Goal: Find specific page/section: Find specific page/section

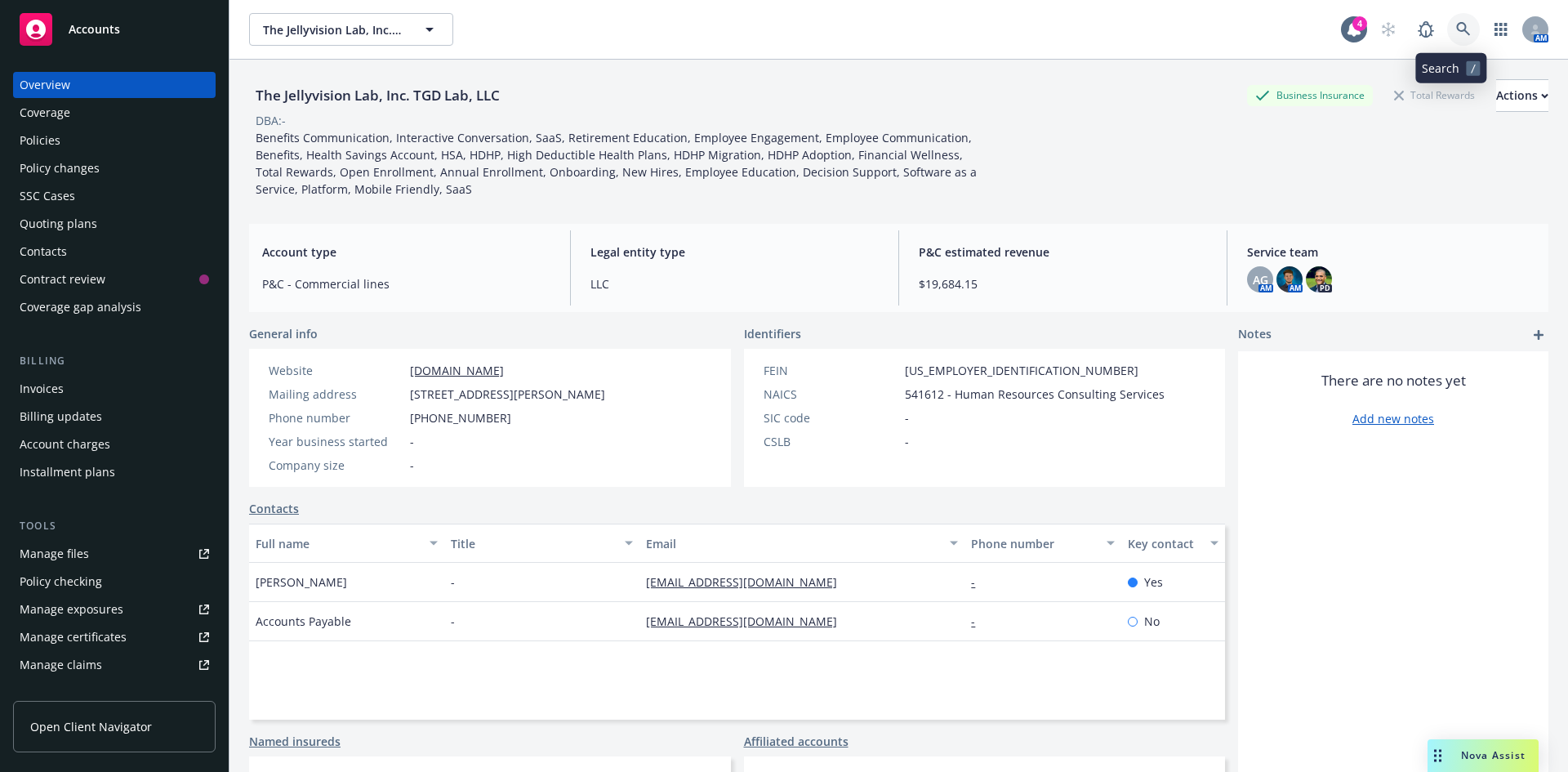
click at [1455, 25] on icon at bounding box center [1463, 29] width 14 height 14
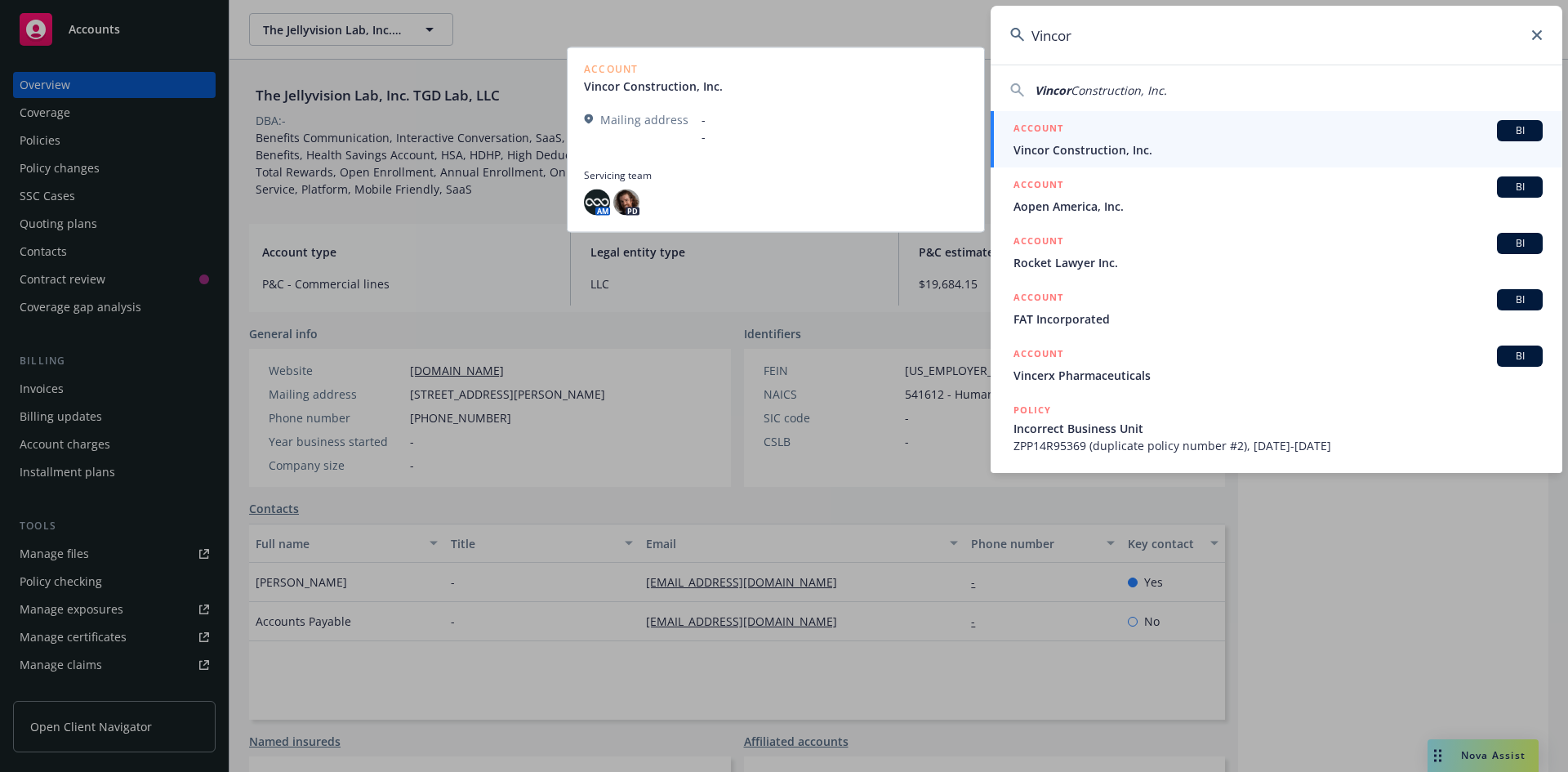
type input "Vincor"
click at [1098, 154] on span "Vincor Construction, Inc." at bounding box center [1277, 149] width 529 height 17
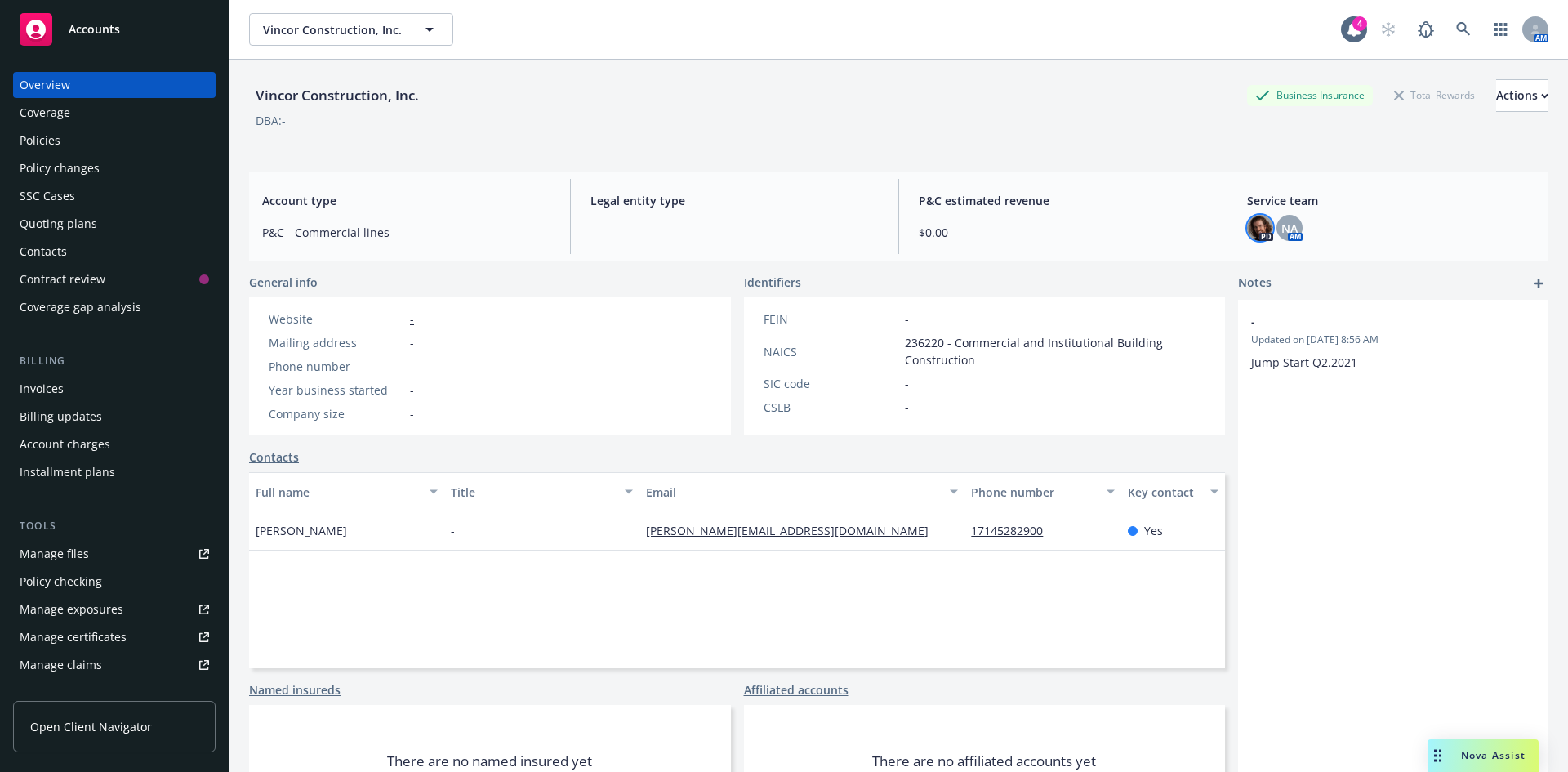
click at [1246, 236] on img at bounding box center [1259, 227] width 26 height 26
click at [1281, 230] on span "NA" at bounding box center [1289, 228] width 16 height 17
click at [1249, 230] on img at bounding box center [1259, 227] width 26 height 26
click at [1433, 13] on div "AM" at bounding box center [1459, 29] width 176 height 33
click at [1455, 20] on link at bounding box center [1463, 29] width 33 height 33
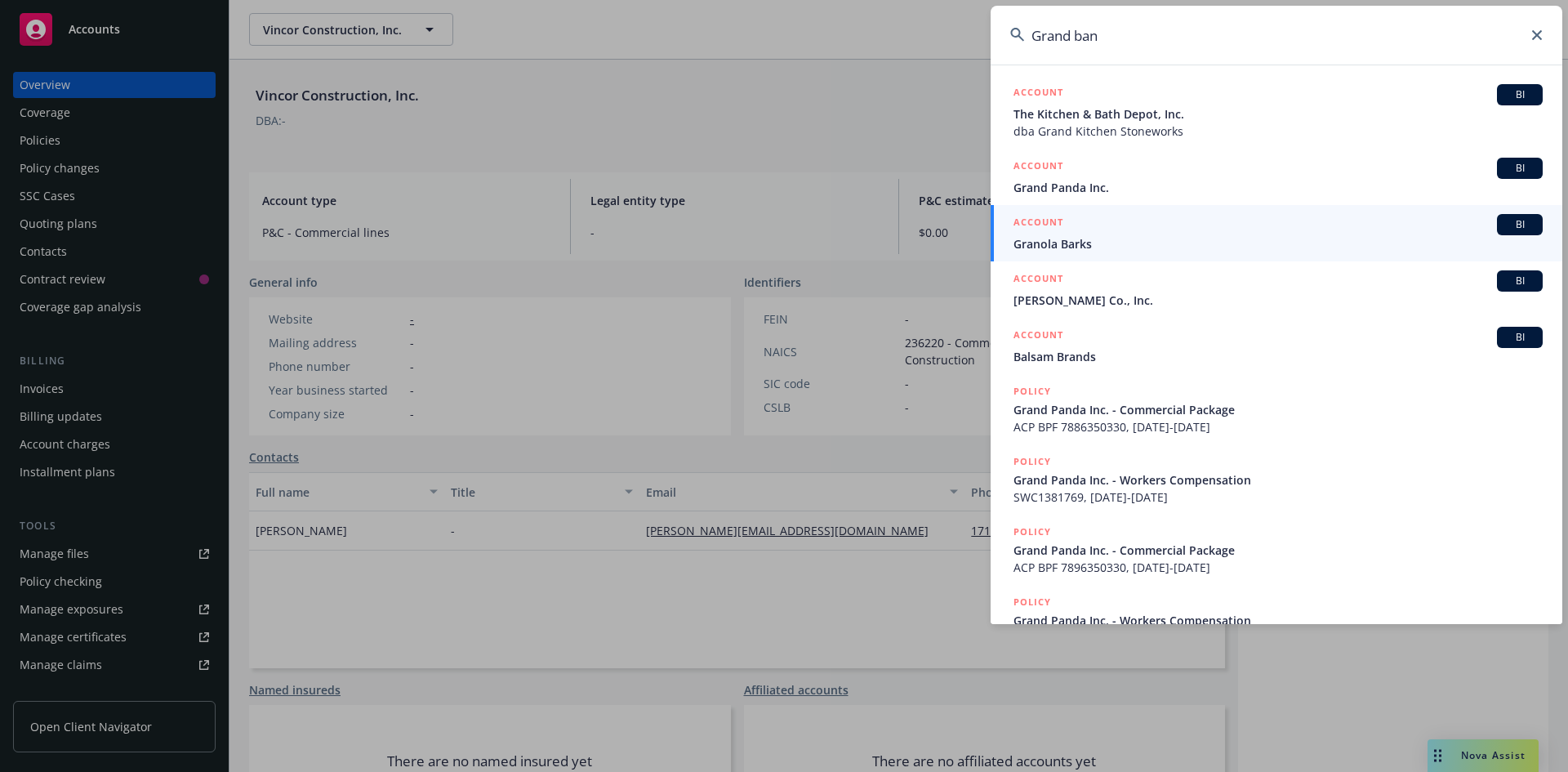
drag, startPoint x: 1080, startPoint y: 47, endPoint x: 1012, endPoint y: 35, distance: 69.1
click at [1012, 35] on div "Grand ban" at bounding box center [1276, 35] width 571 height 58
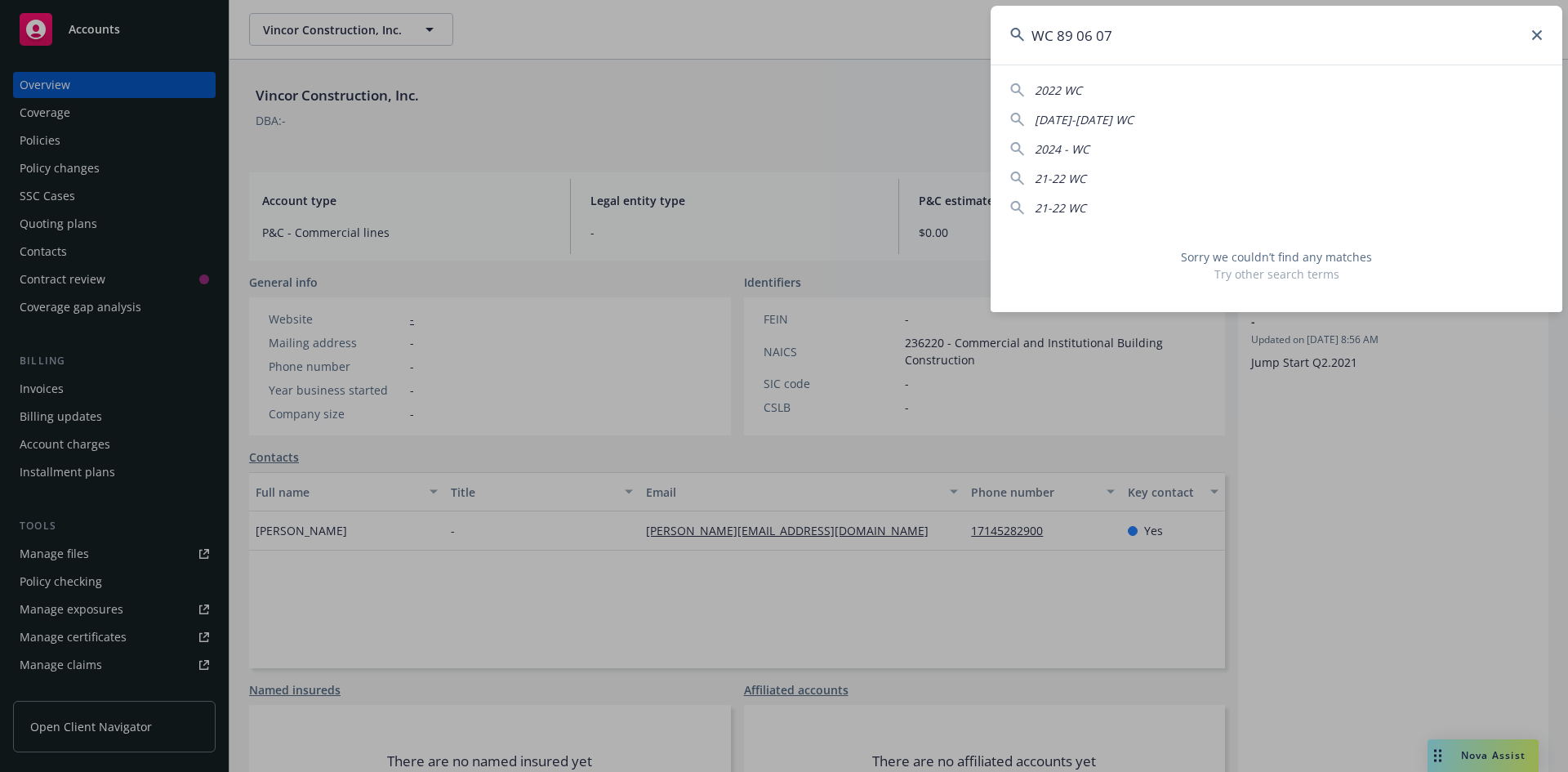
drag, startPoint x: 1100, startPoint y: 35, endPoint x: 1002, endPoint y: 33, distance: 98.0
click at [1002, 33] on input "WC 89 06 07" at bounding box center [1276, 35] width 571 height 58
click at [1132, 36] on input "WC 89 06 07" at bounding box center [1276, 35] width 571 height 58
drag, startPoint x: 974, startPoint y: 25, endPoint x: 897, endPoint y: 31, distance: 77.2
click at [897, 31] on div "WC 89 [DATE] WC [DATE]-[DATE] WC 2024 - WC 21-22 WC 21-22 WC Sorry we couldn’t …" at bounding box center [784, 386] width 1568 height 772
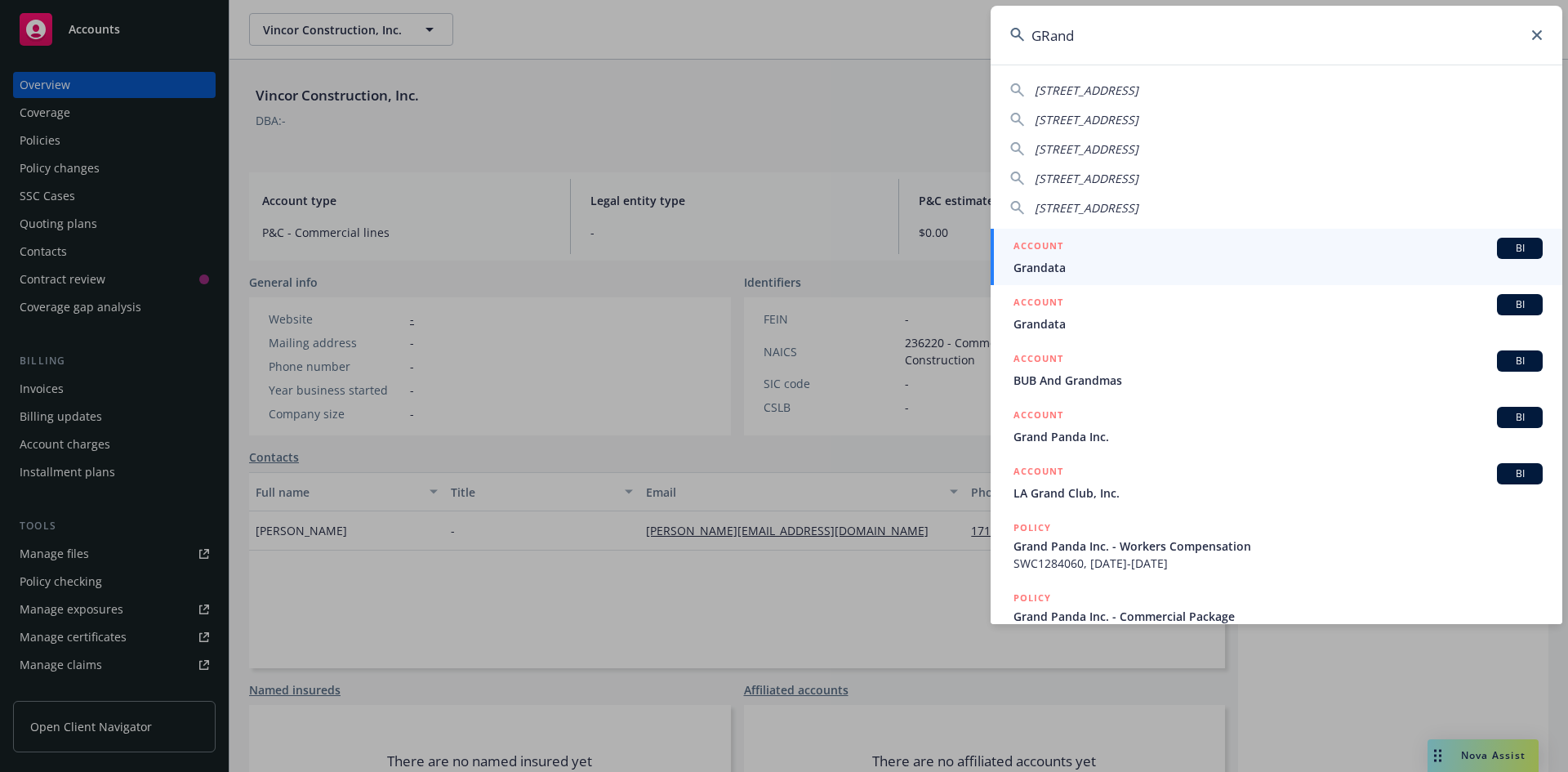
drag, startPoint x: 1090, startPoint y: 37, endPoint x: 954, endPoint y: 34, distance: 136.0
click at [954, 34] on div "GRand [STREET_ADDRESS] [STREET_ADDRESS] [STREET_ADDRESS] 930 [STREET_ADDRESS] […" at bounding box center [784, 386] width 1568 height 772
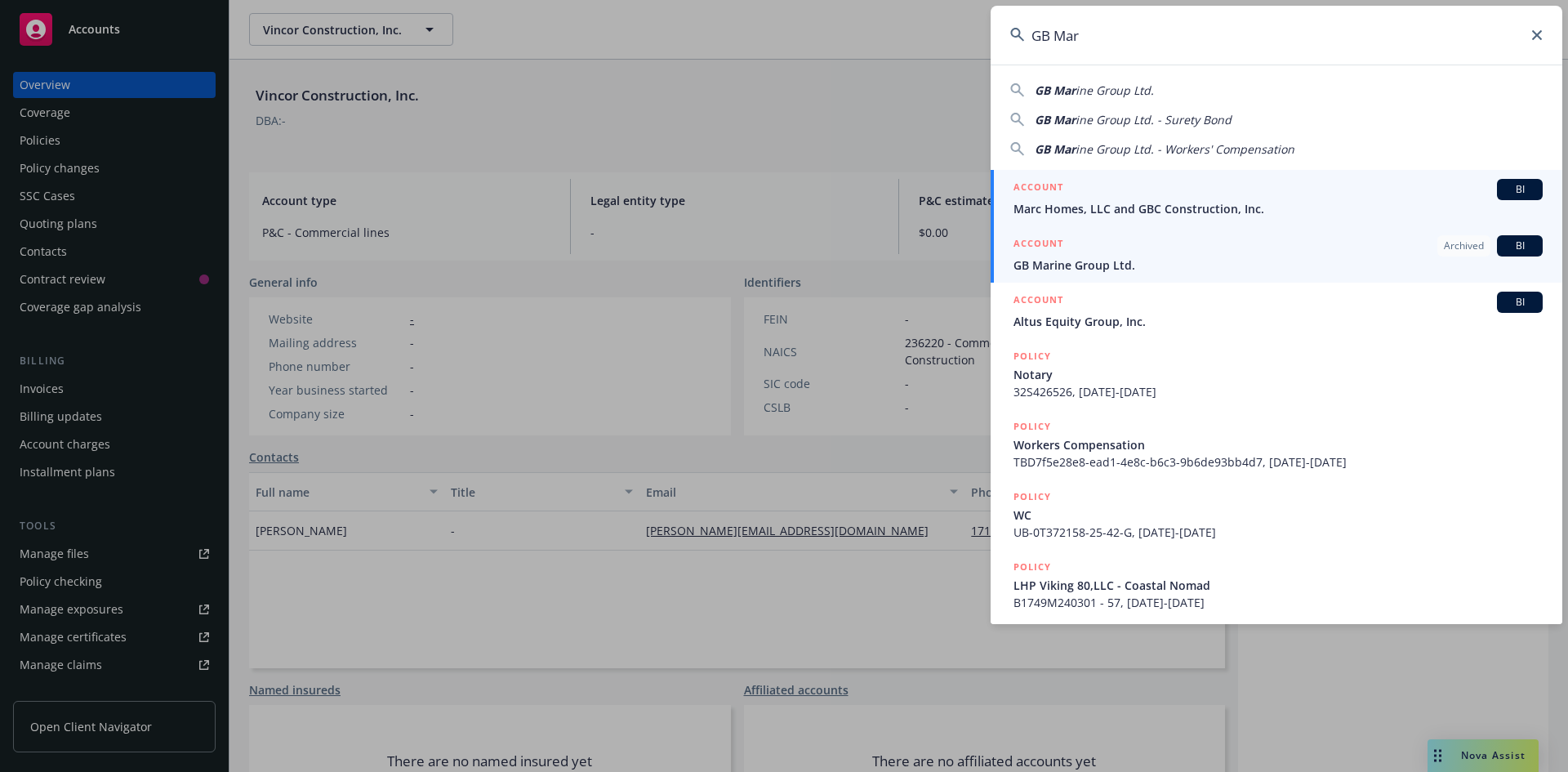
type input "GB Mar"
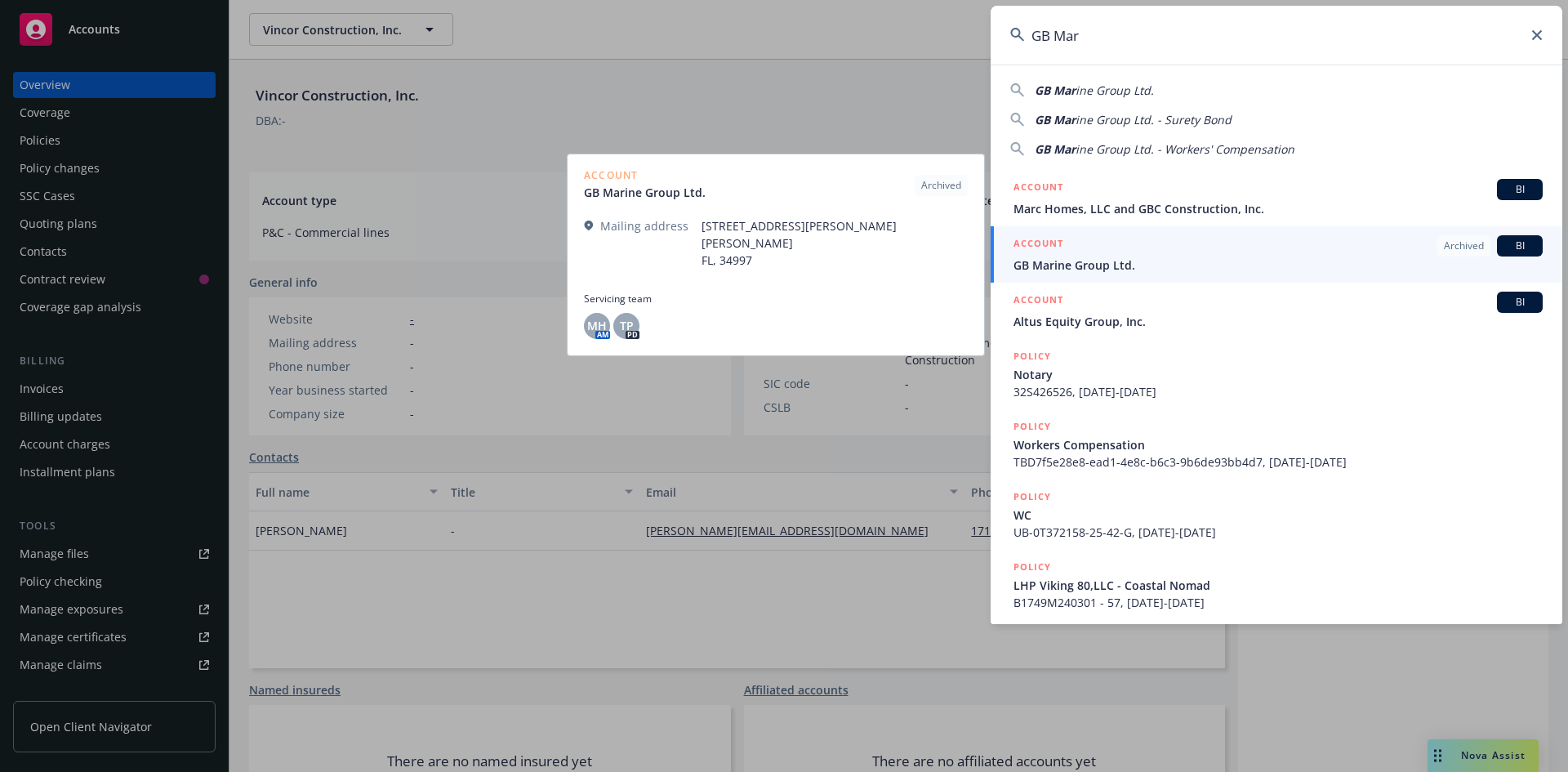
click at [1141, 269] on span "GB Marine Group Ltd." at bounding box center [1277, 264] width 529 height 17
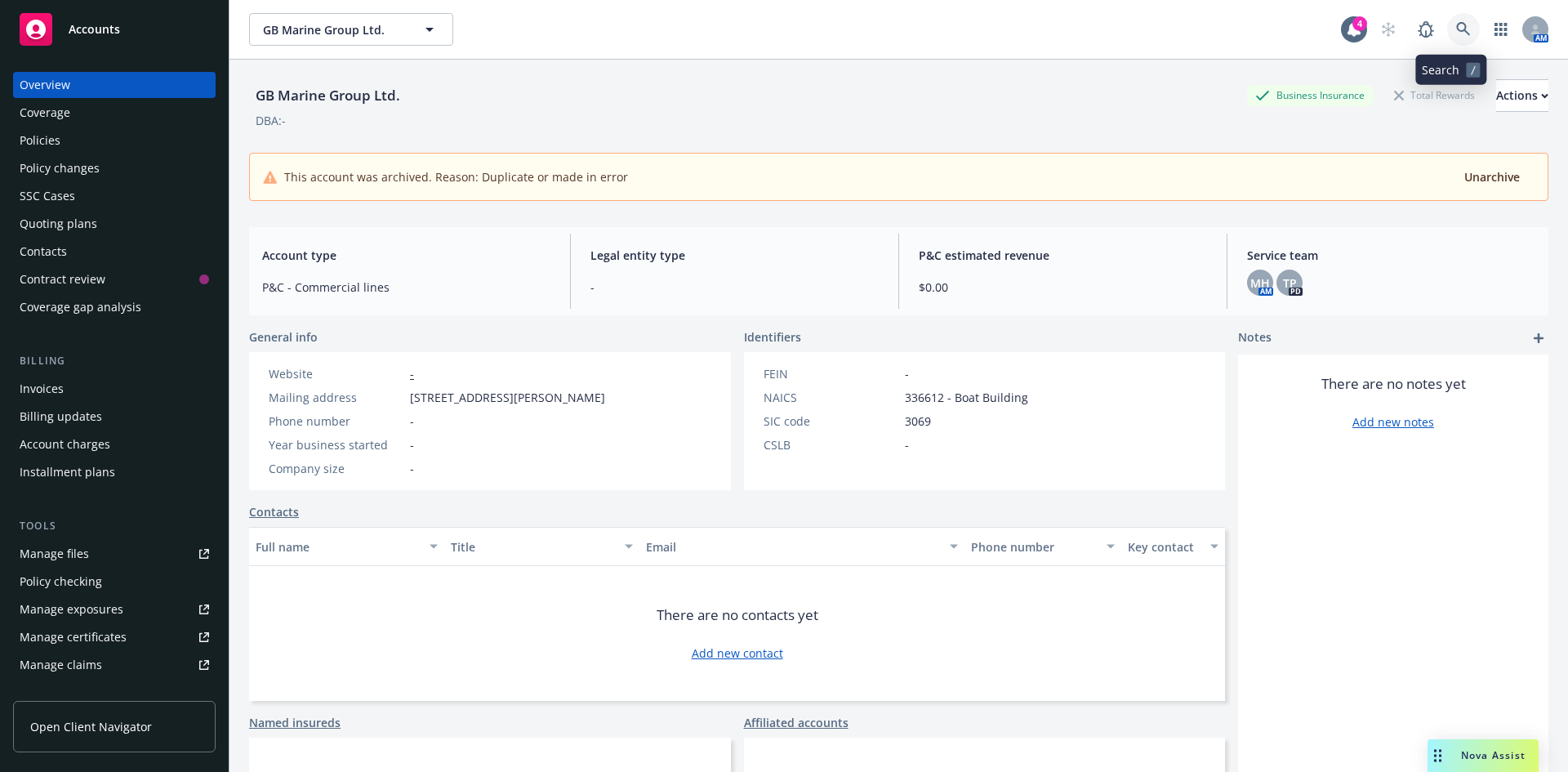
click at [1455, 31] on icon at bounding box center [1463, 29] width 15 height 15
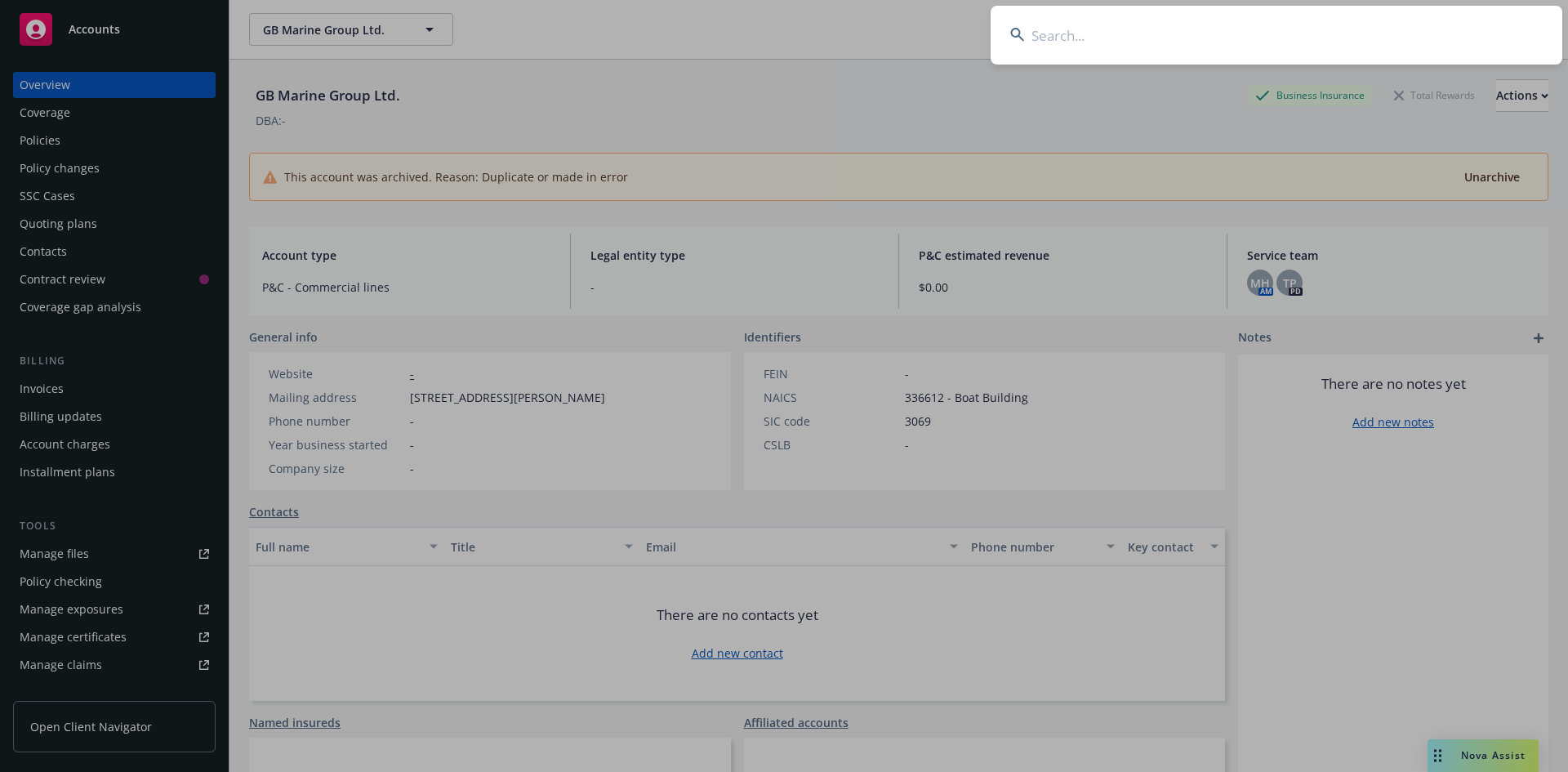
type input "D"
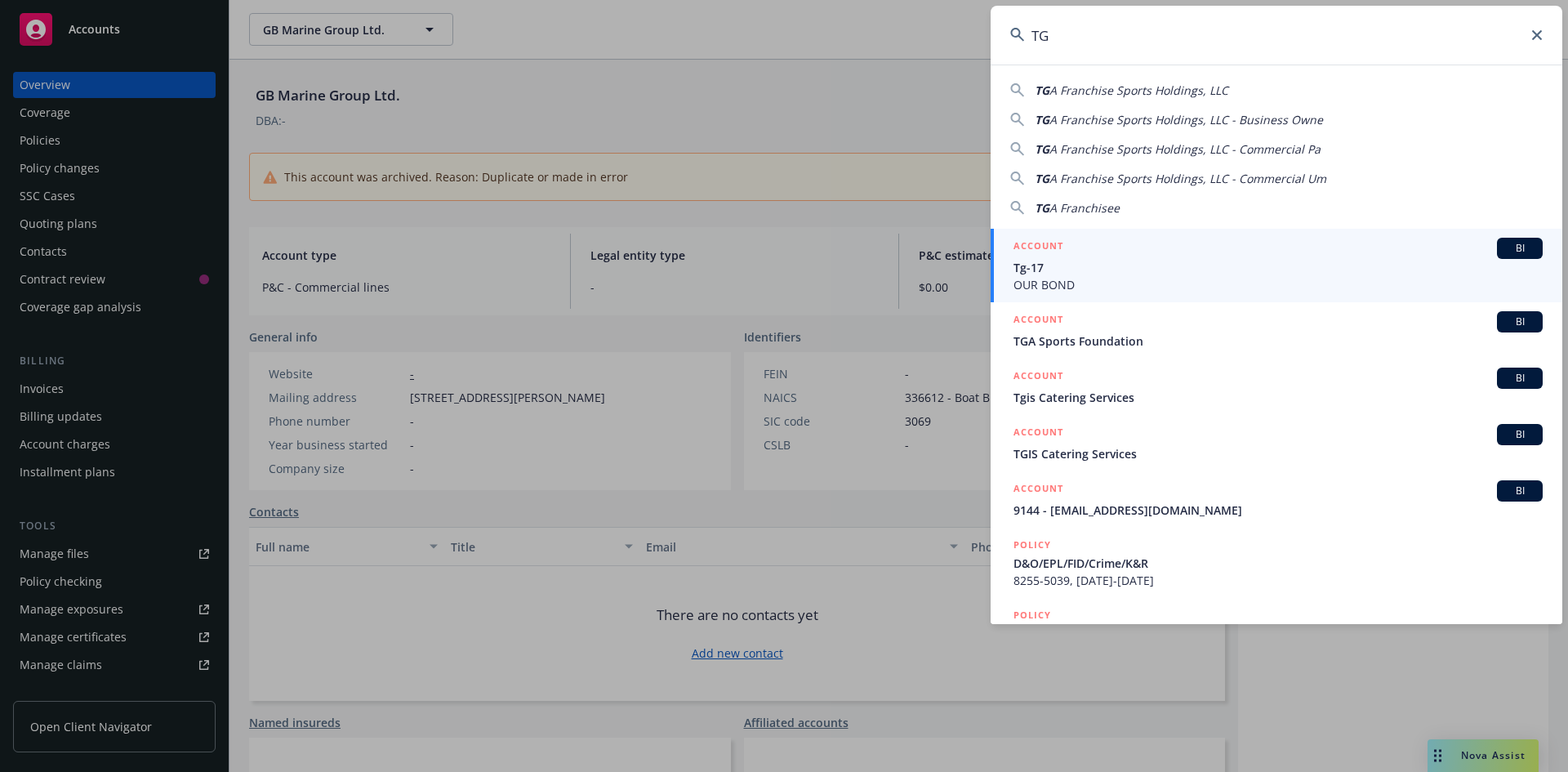
type input "T"
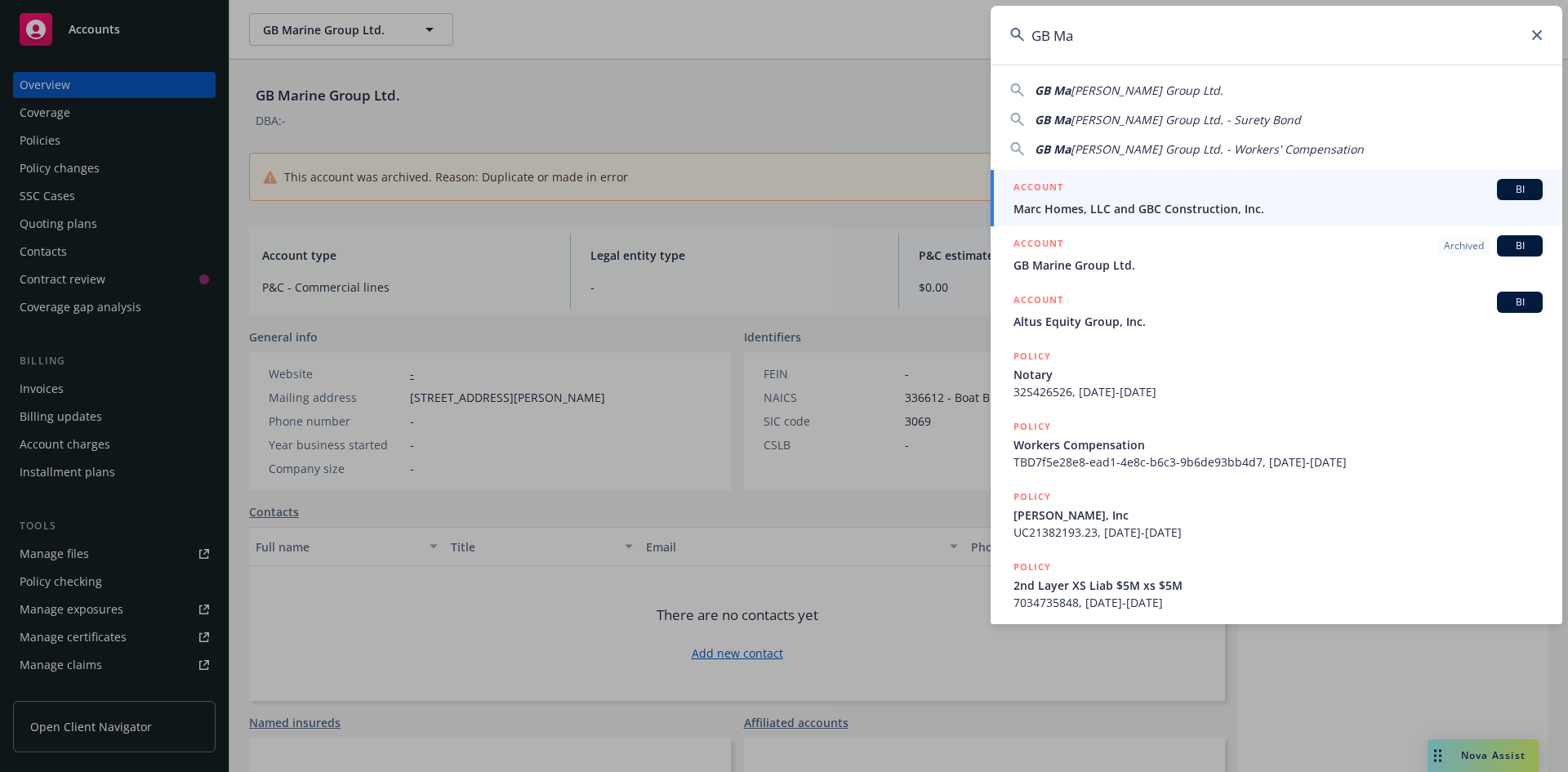
click at [1197, 89] on div "GB Ma [PERSON_NAME] Group Ltd." at bounding box center [1276, 90] width 532 height 17
type input "GB Marine Group Ltd."
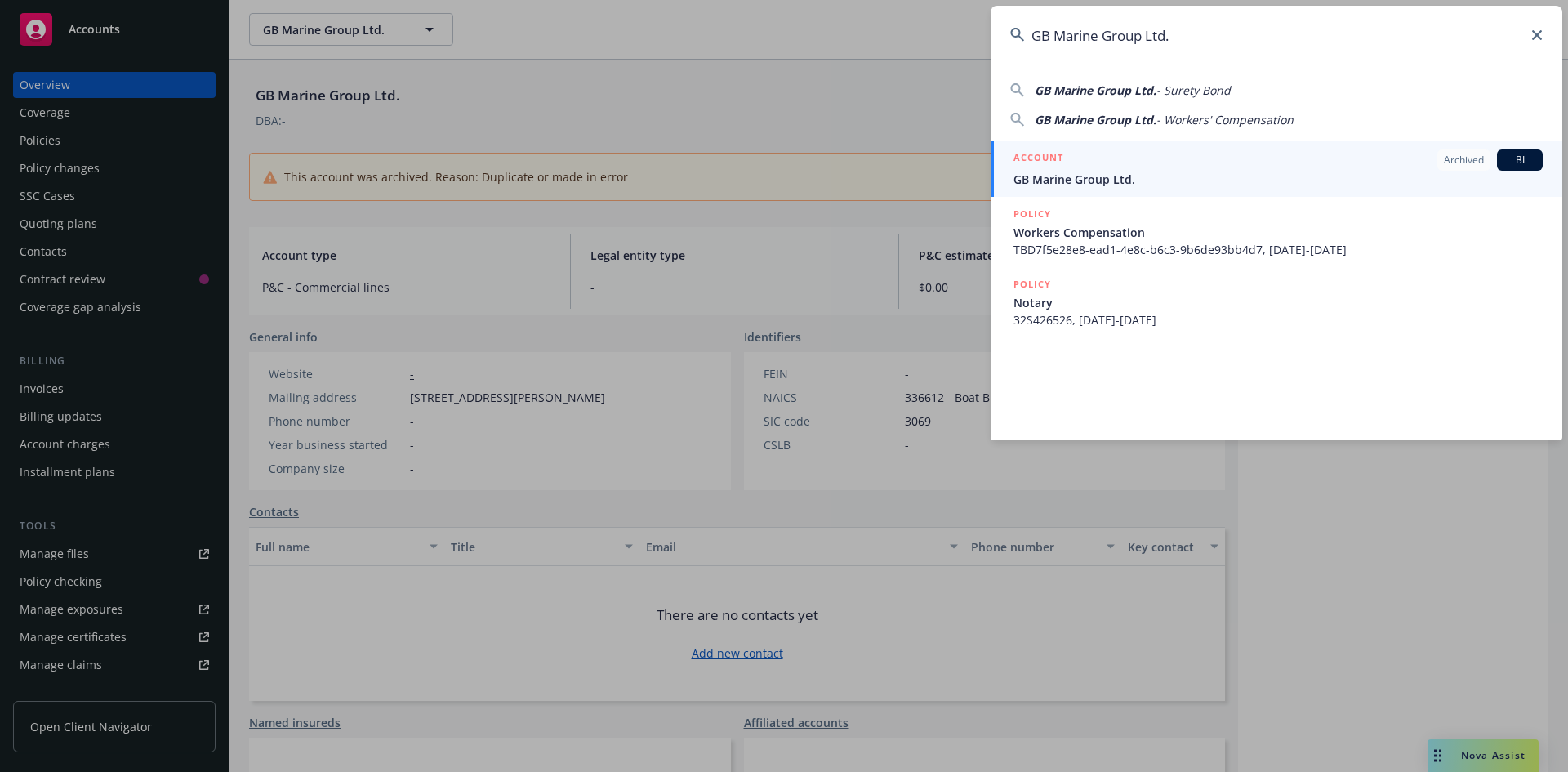
click at [1131, 180] on span "GB Marine Group Ltd." at bounding box center [1277, 179] width 529 height 17
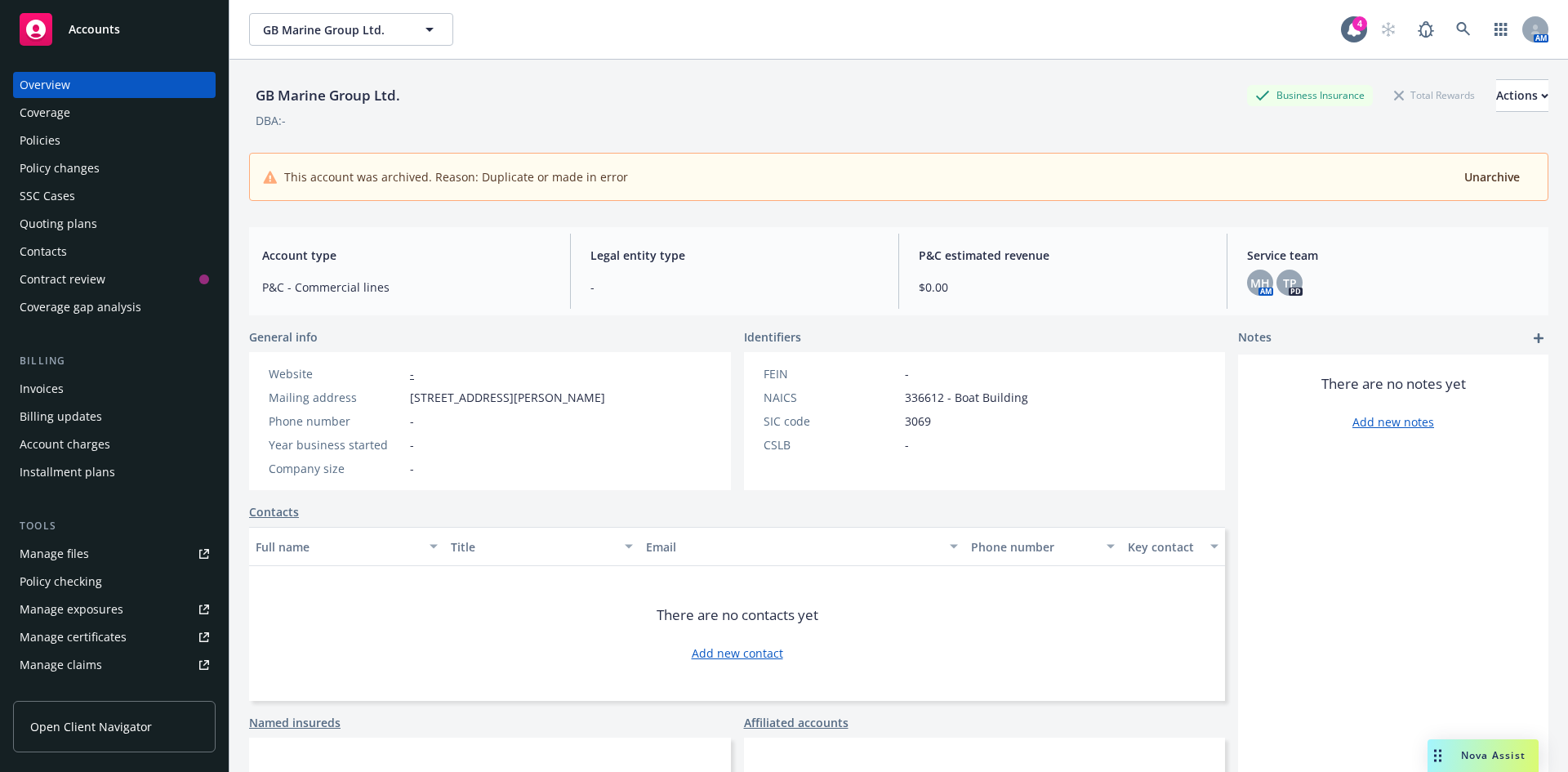
click at [95, 133] on div "Policies" at bounding box center [114, 140] width 190 height 26
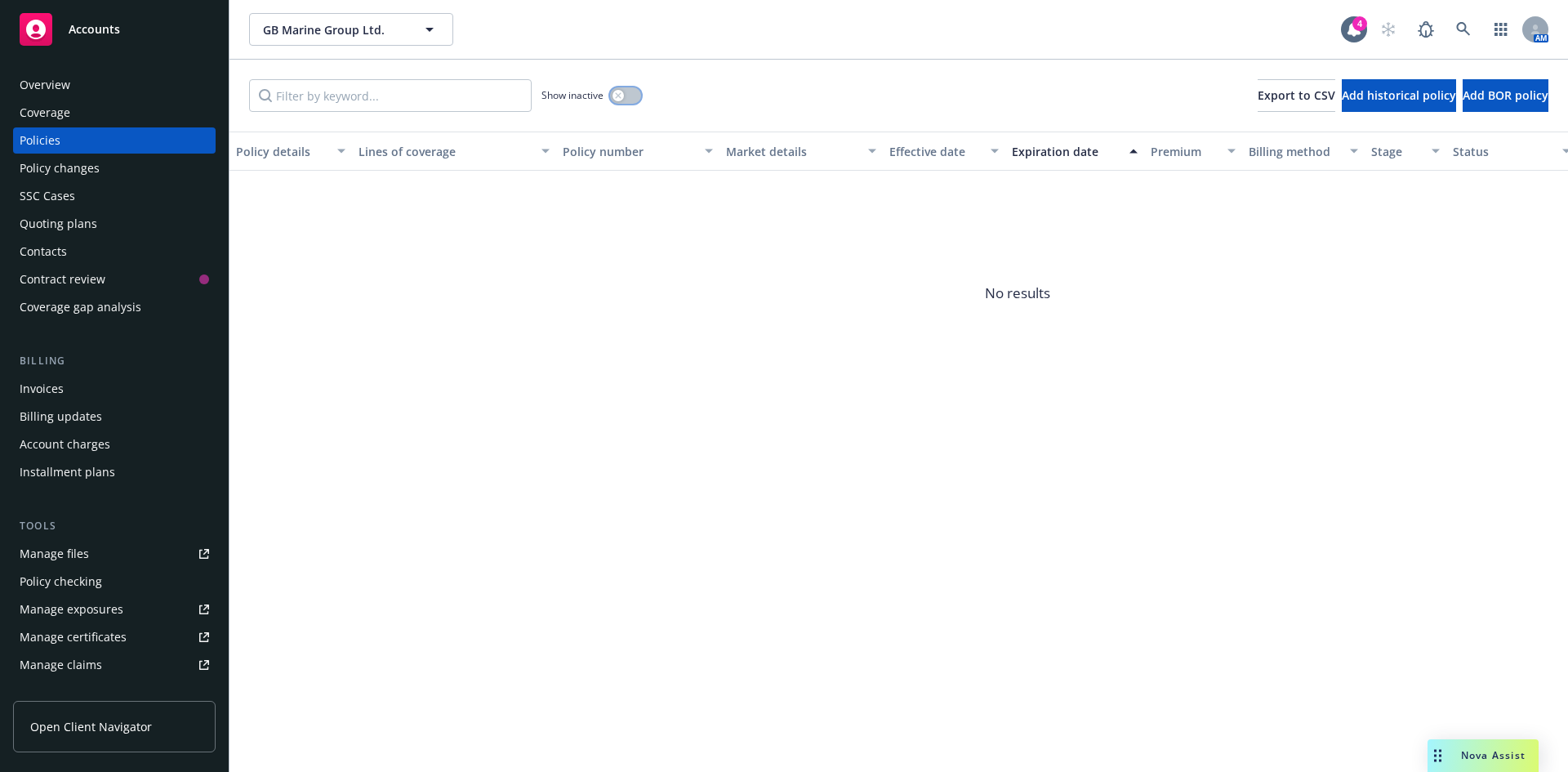
click at [626, 95] on button "button" at bounding box center [625, 96] width 31 height 16
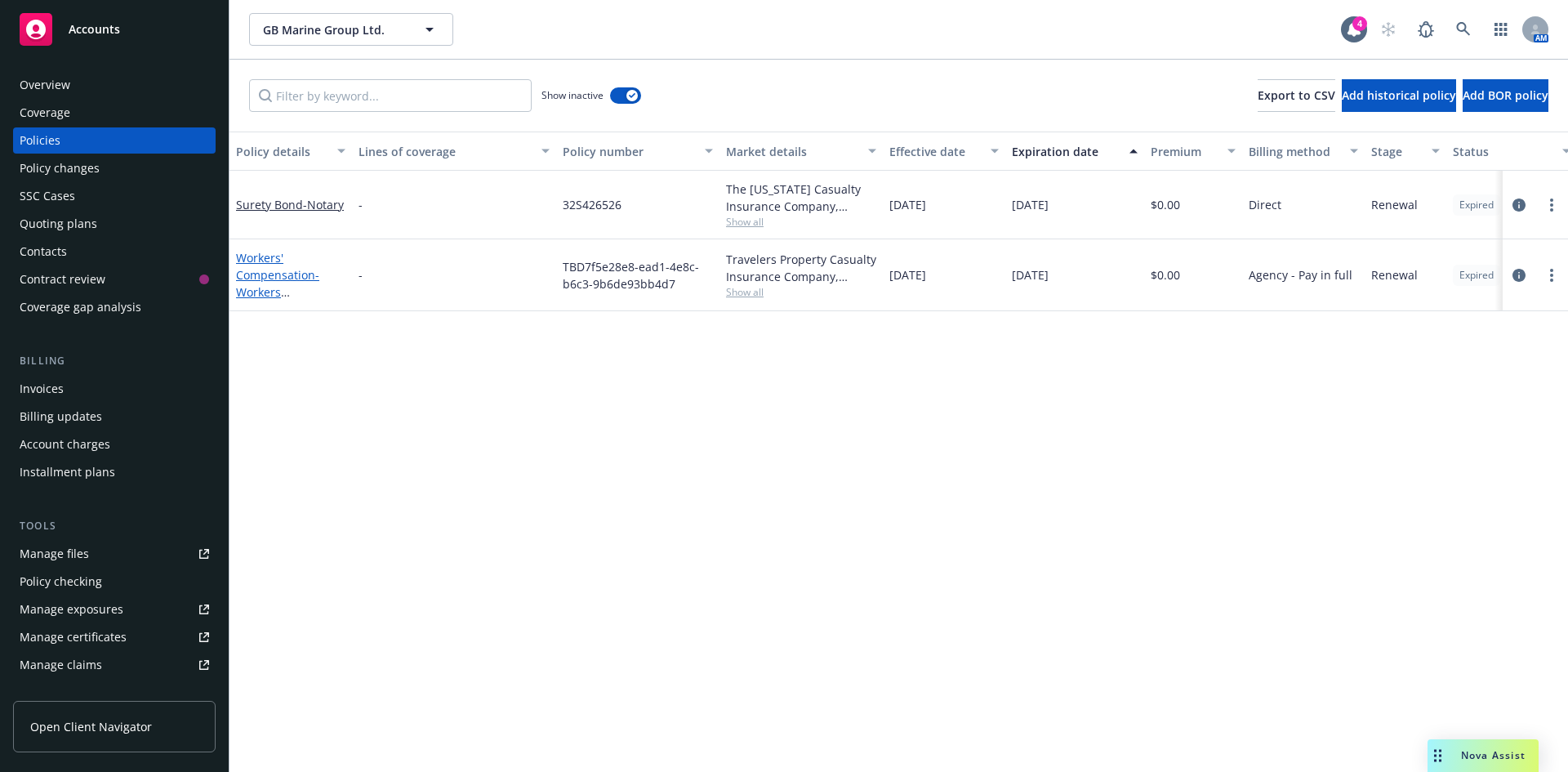
click at [263, 287] on span "- Workers Compensation" at bounding box center [277, 292] width 83 height 50
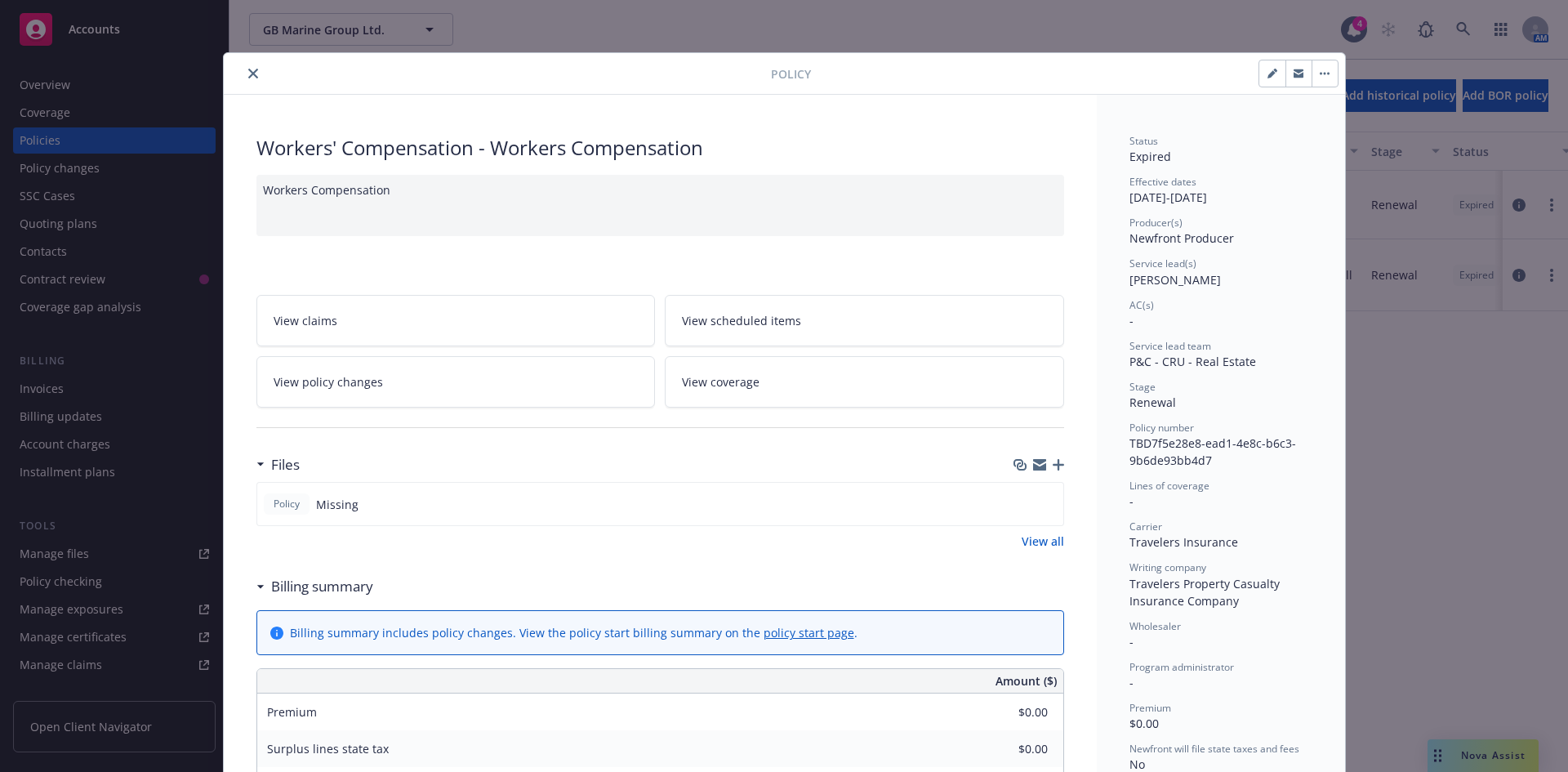
click at [248, 70] on icon "close" at bounding box center [252, 73] width 10 height 10
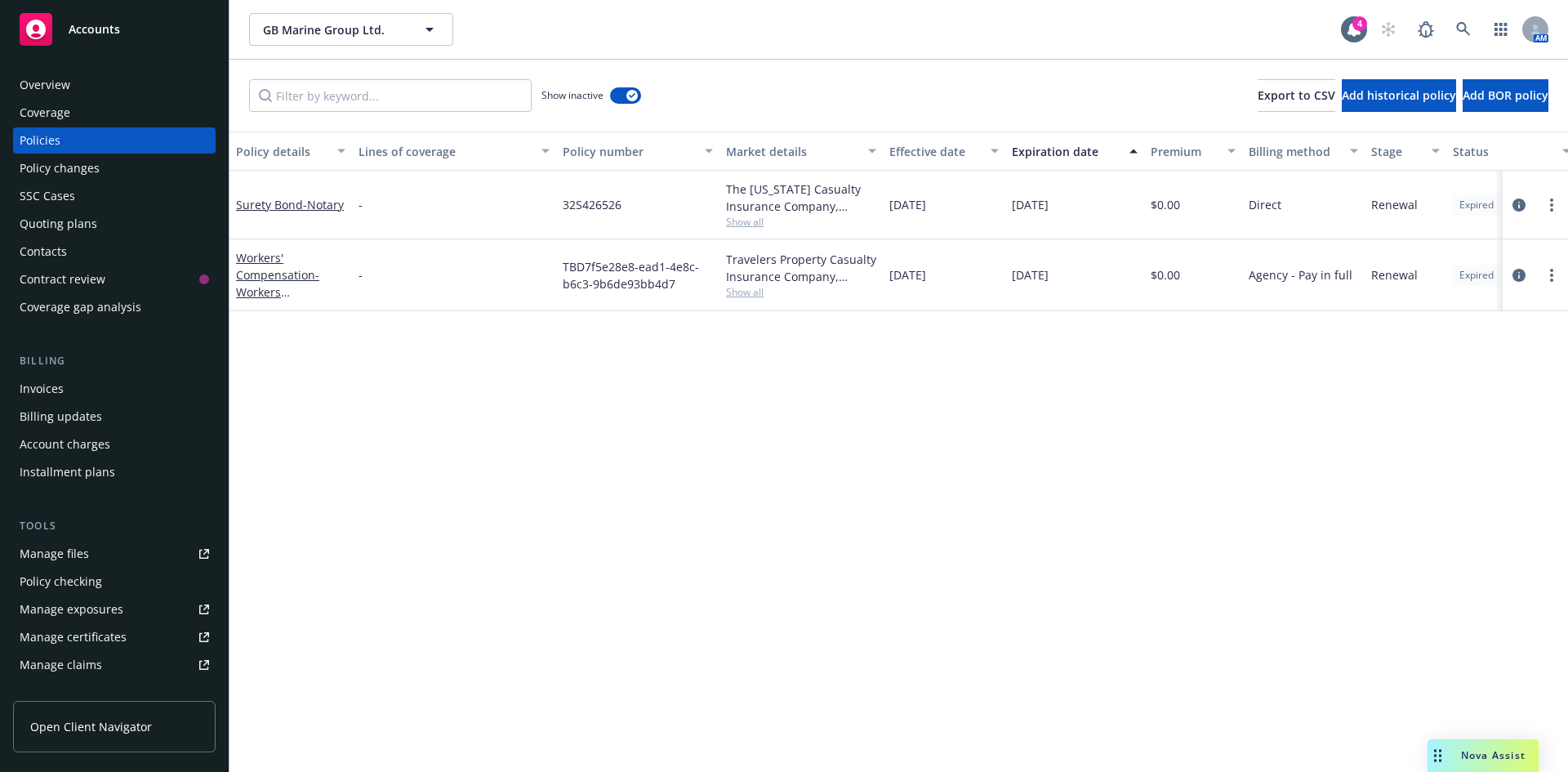
click at [80, 74] on div "Overview" at bounding box center [114, 84] width 190 height 26
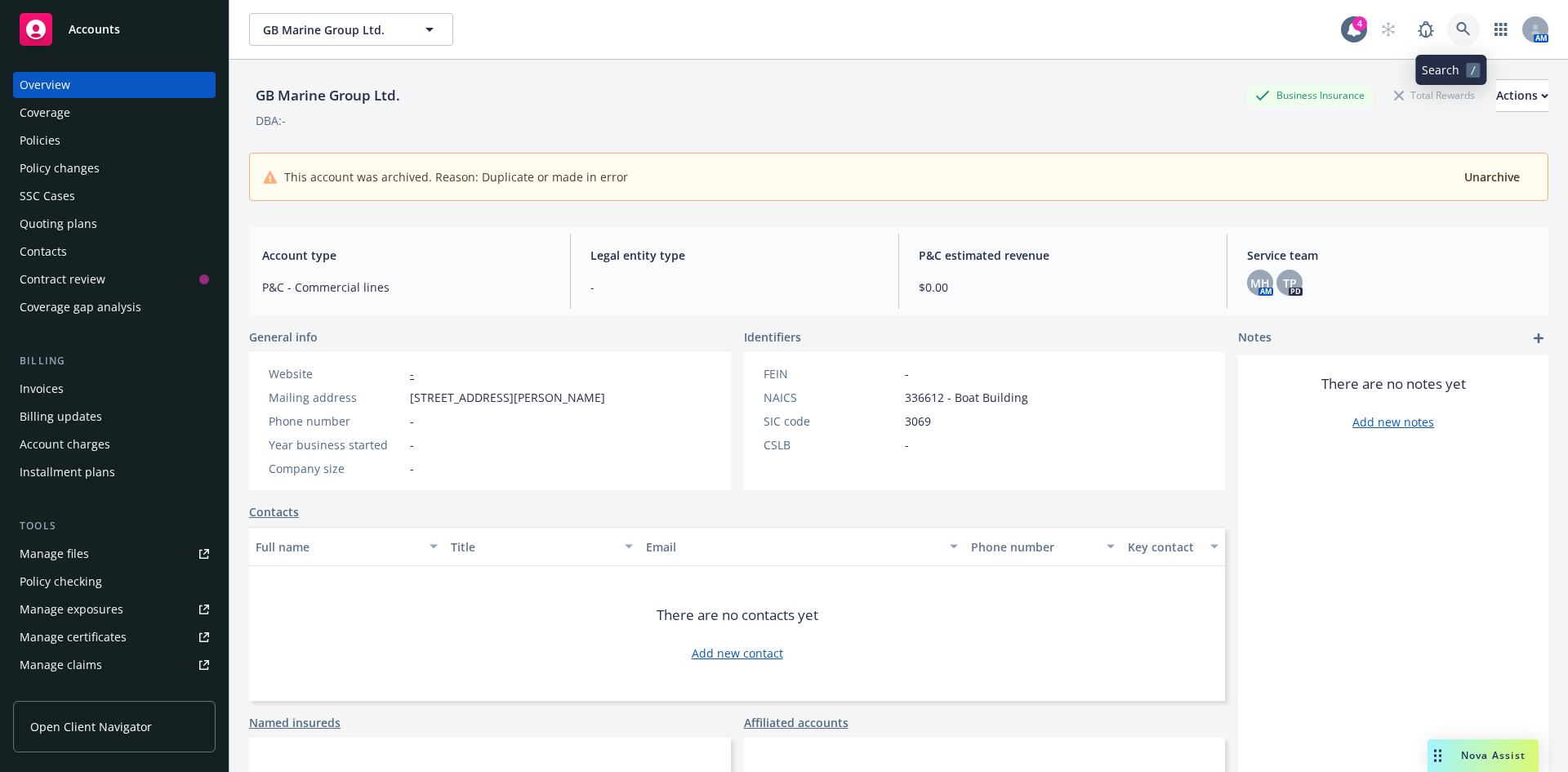
click at [1455, 26] on icon at bounding box center [1463, 29] width 15 height 15
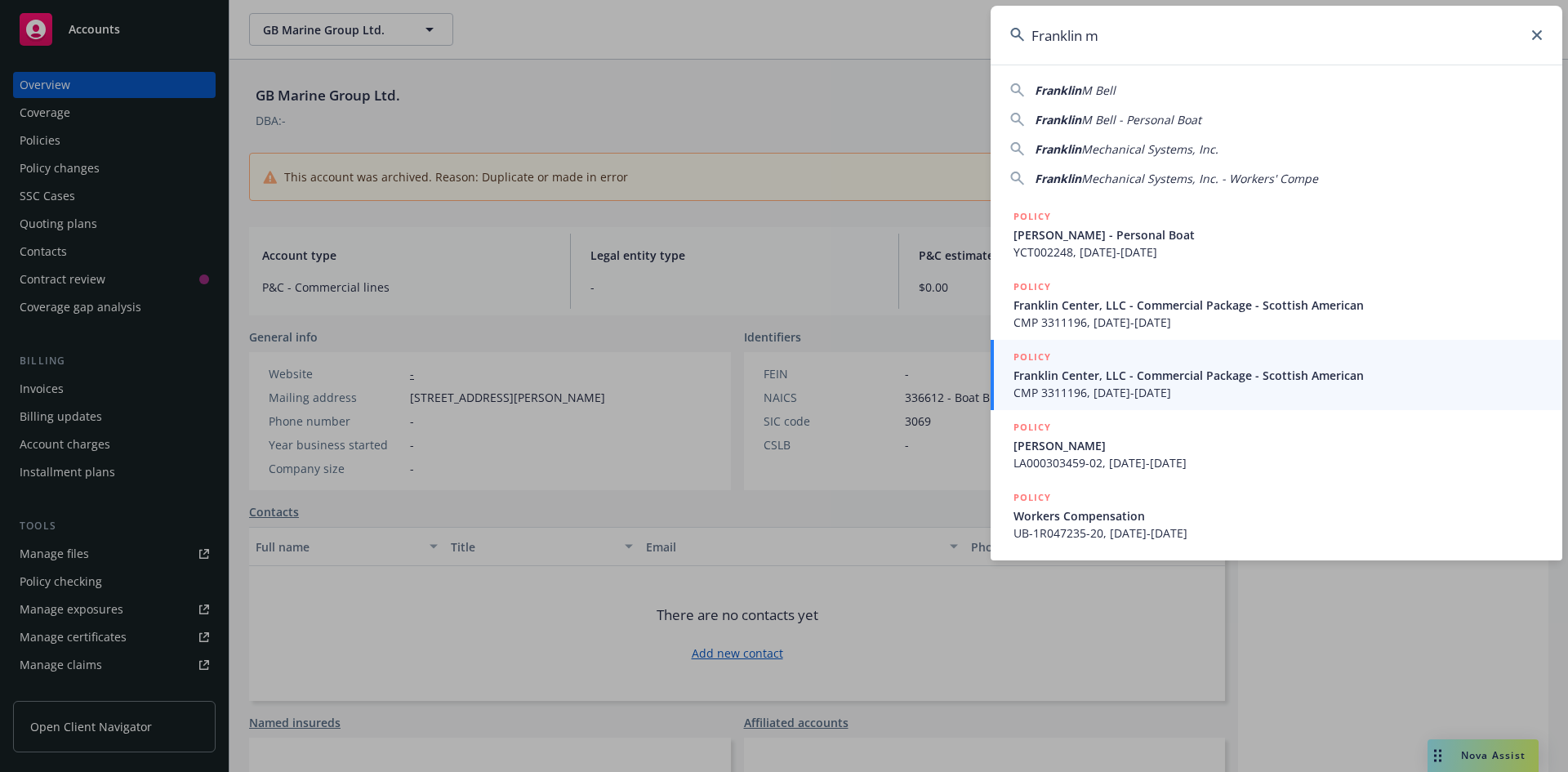
click at [1142, 144] on span "Mechanical Systems, Inc." at bounding box center [1149, 149] width 137 height 16
type input "Franklin Mechanical Systems, Inc."
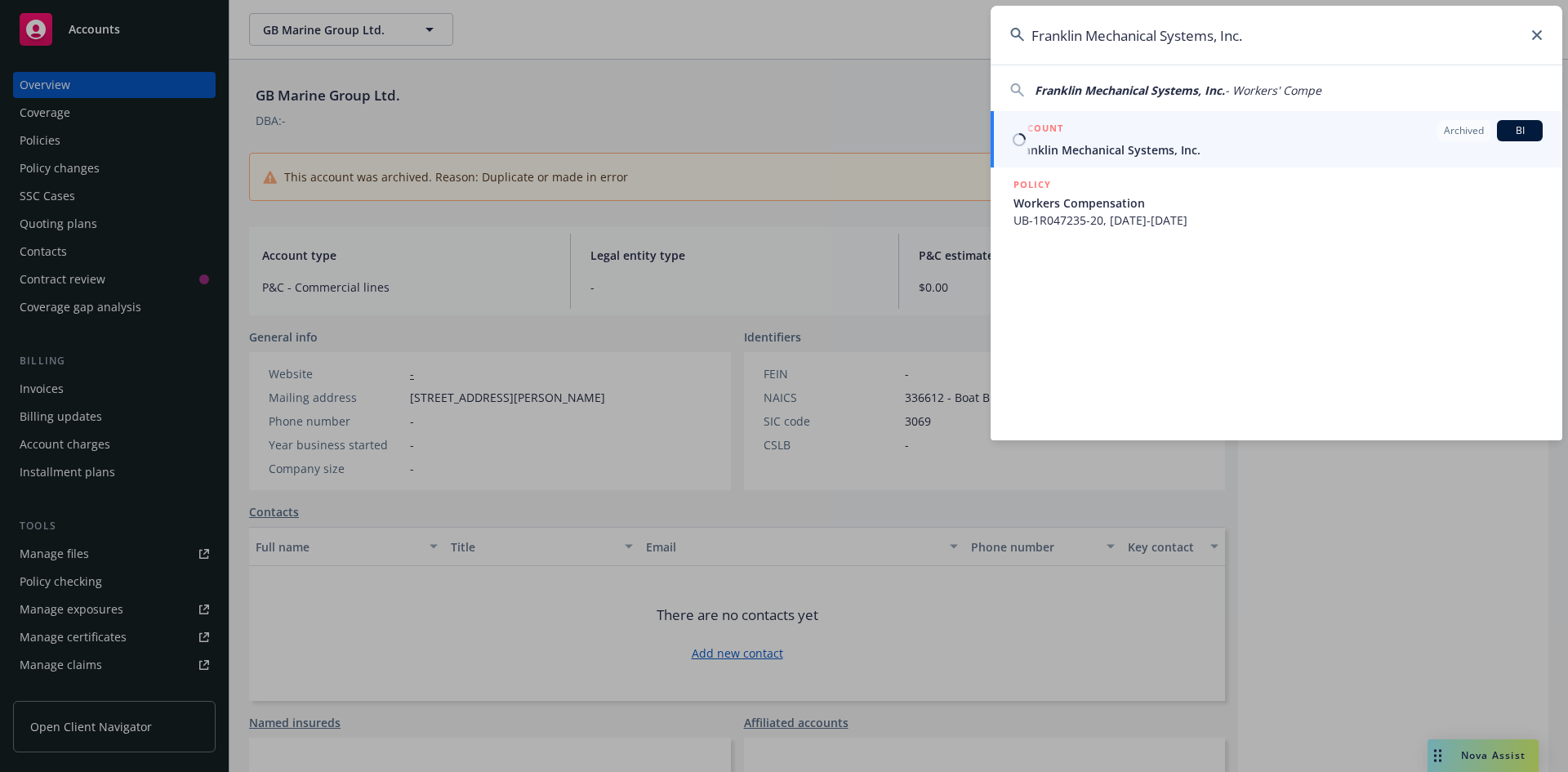
click at [1139, 146] on span "Franklin Mechanical Systems, Inc." at bounding box center [1277, 149] width 529 height 17
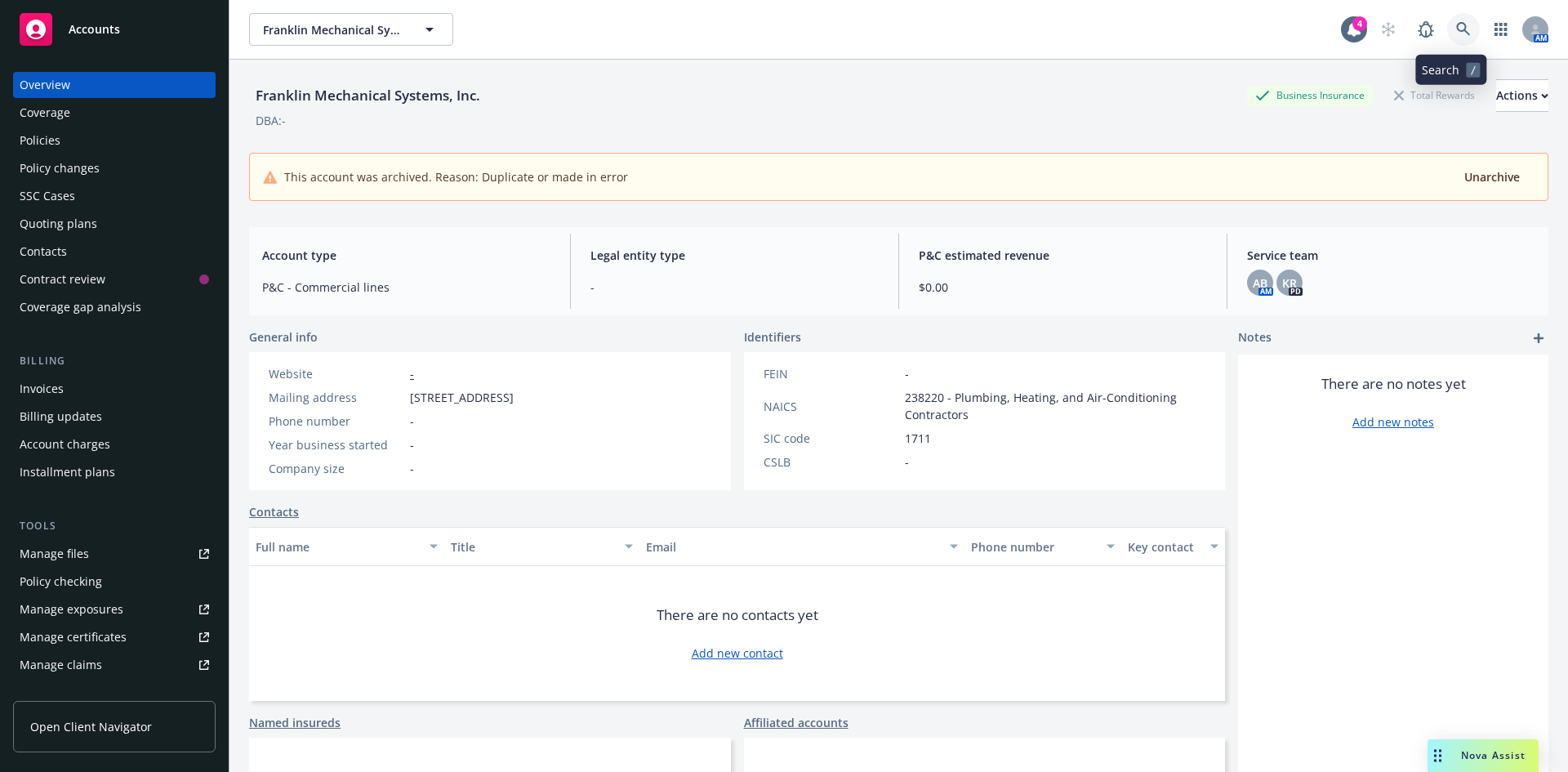
click at [1455, 25] on icon at bounding box center [1463, 29] width 15 height 15
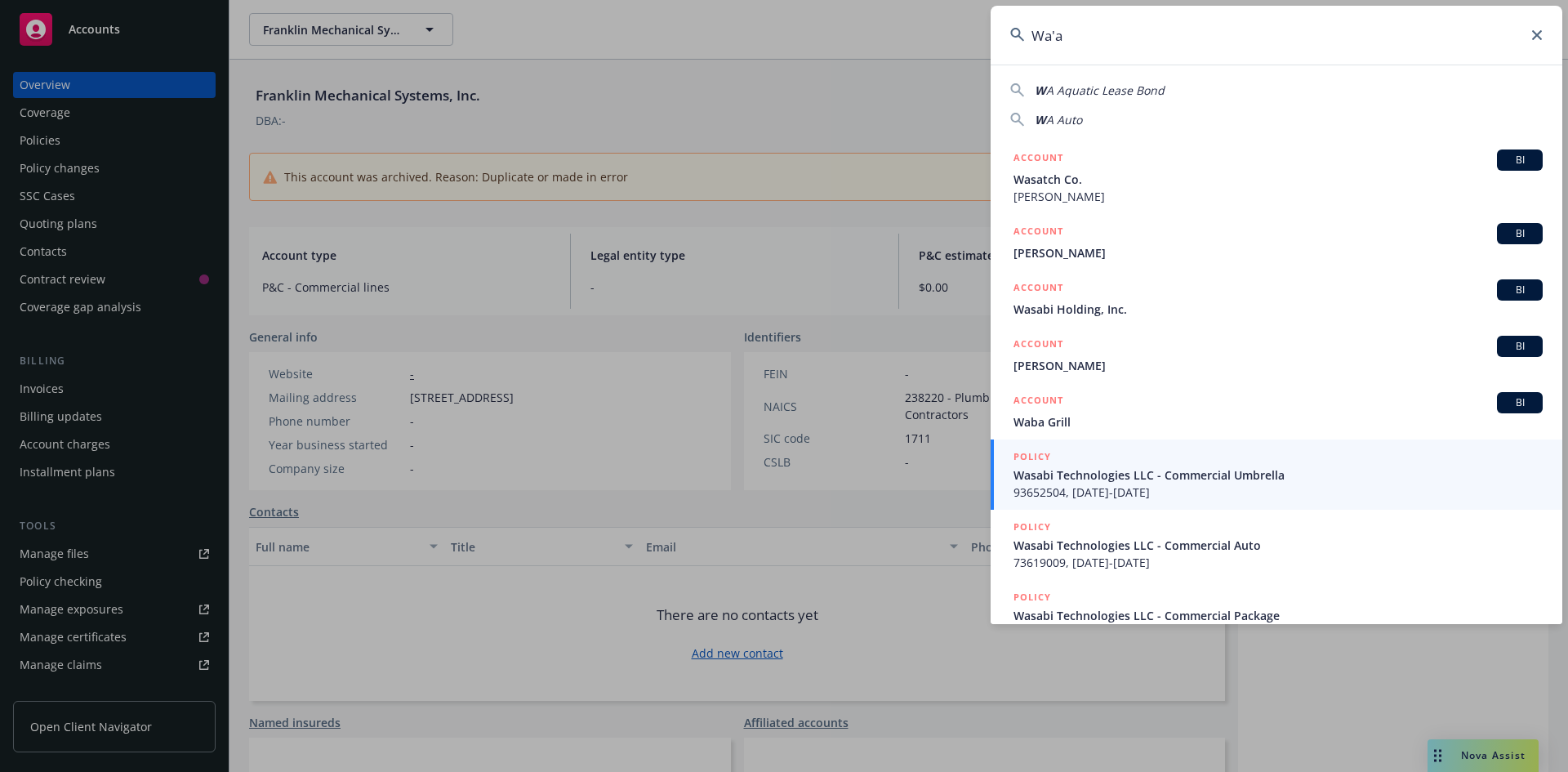
type input "Wa'a"
